Goal: Task Accomplishment & Management: Manage account settings

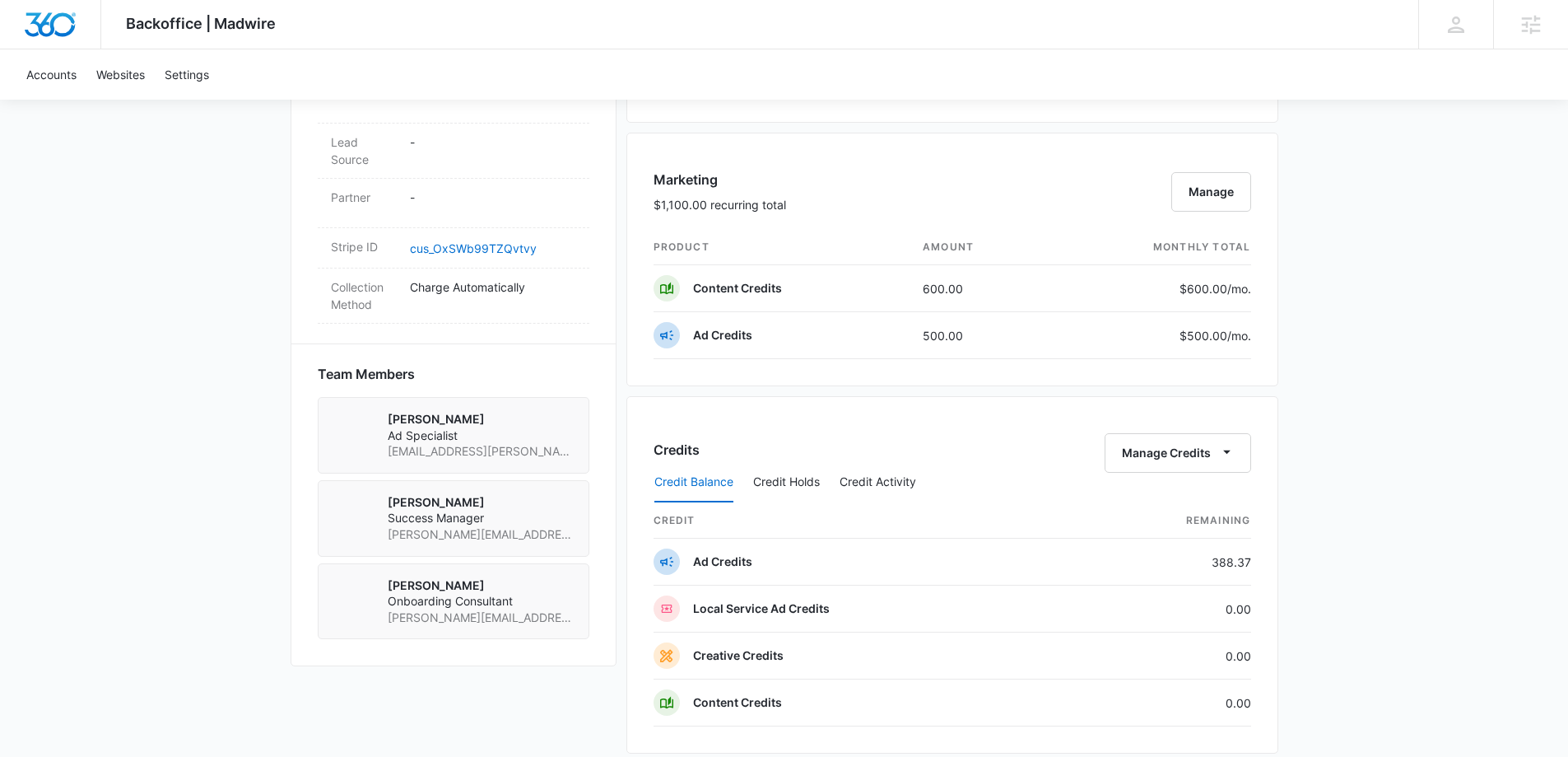
scroll to position [906, 0]
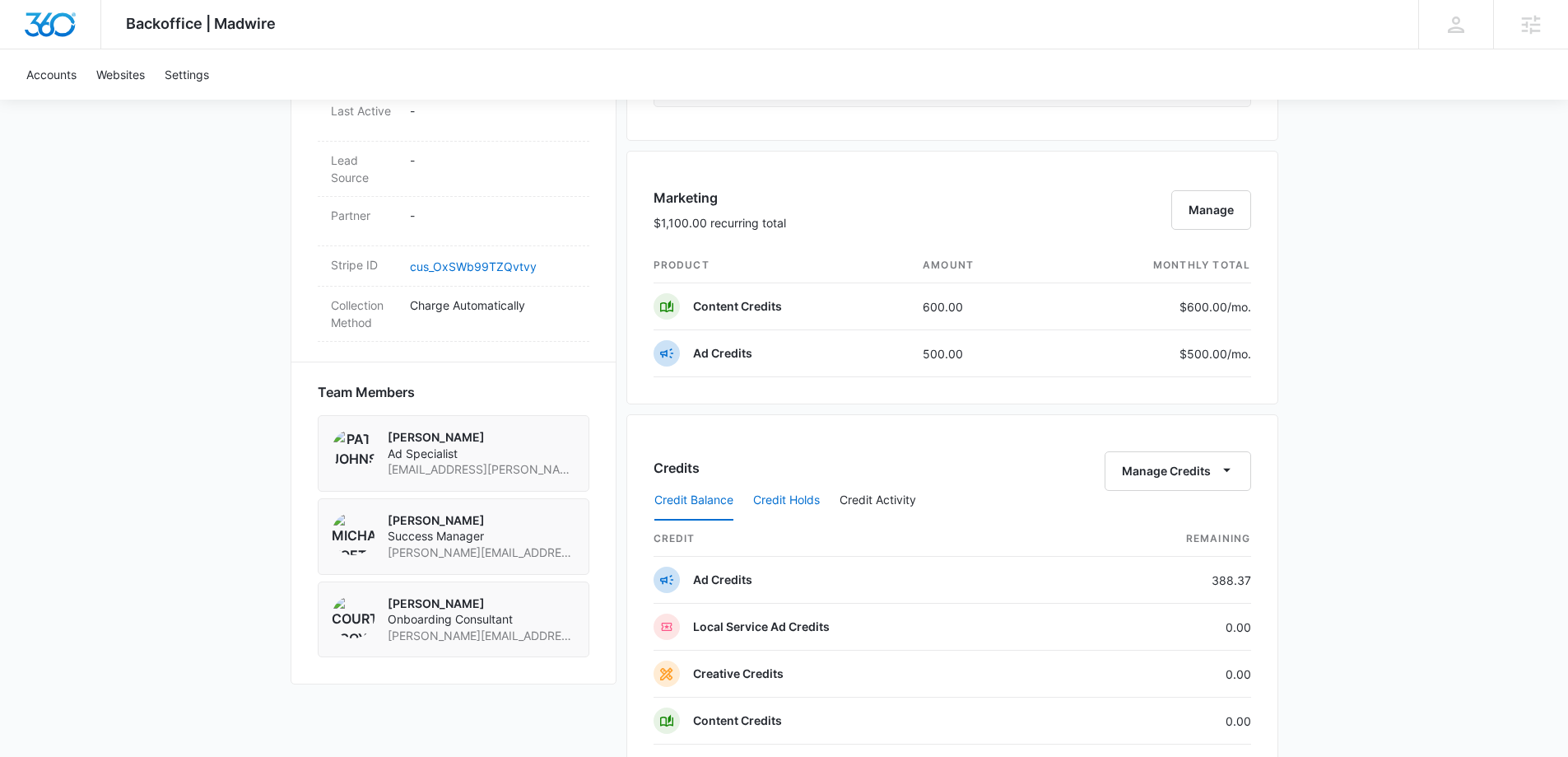
click at [799, 497] on button "Credit Holds" at bounding box center [786, 501] width 66 height 40
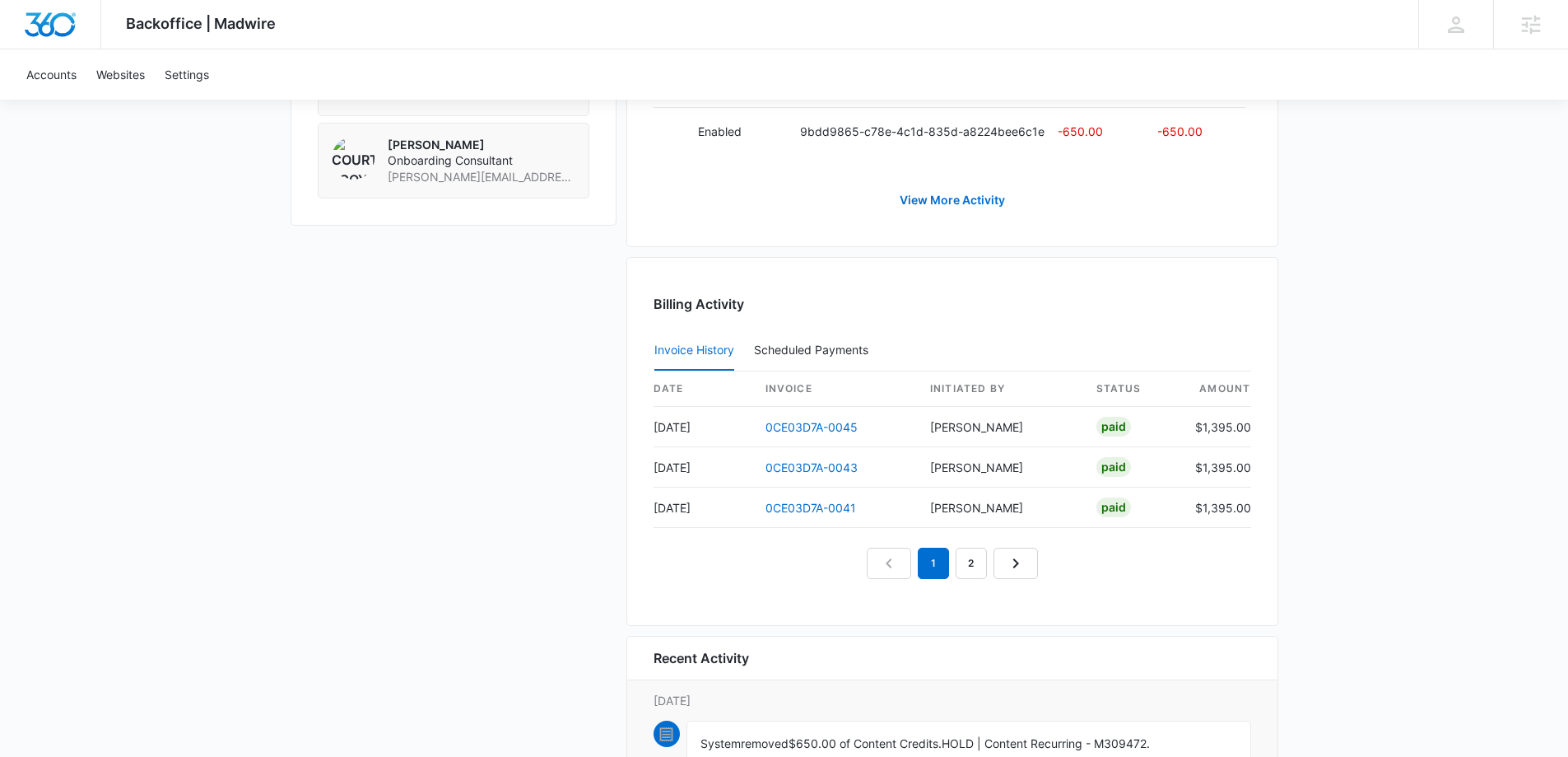
scroll to position [1356, 0]
